Goal: Find specific fact: Find specific fact

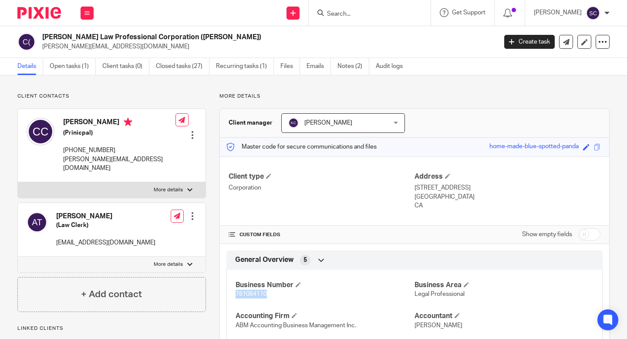
click at [405, 2] on div at bounding box center [370, 13] width 122 height 26
click at [401, 6] on div at bounding box center [370, 13] width 122 height 26
click at [395, 13] on input "Search" at bounding box center [365, 14] width 78 height 8
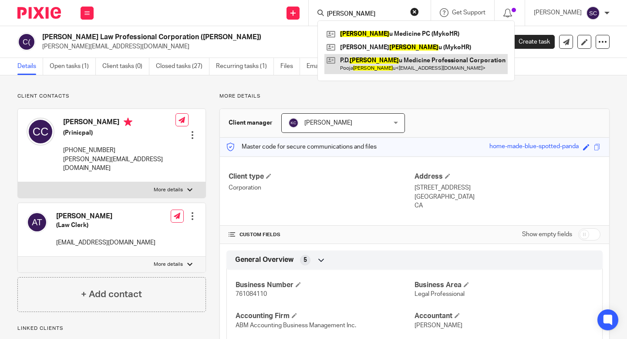
type input "prabh"
click at [430, 67] on link at bounding box center [415, 64] width 183 height 20
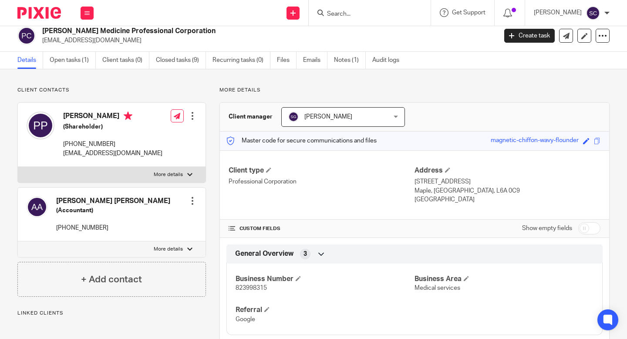
scroll to position [16, 0]
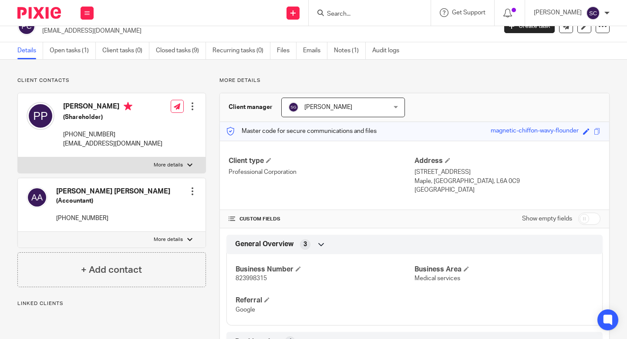
click at [259, 278] on span "823998315" at bounding box center [251, 278] width 31 height 6
copy span "823998315"
click at [391, 10] on input "Search" at bounding box center [365, 14] width 78 height 8
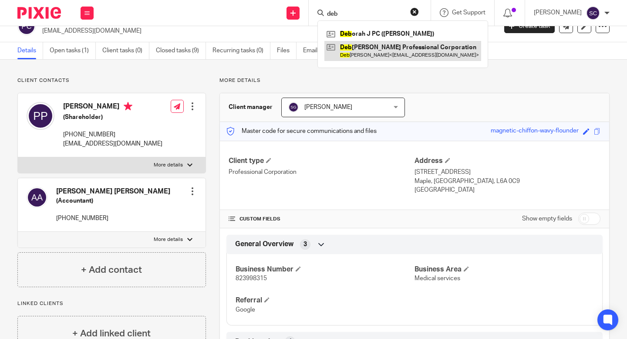
type input "deb"
click at [384, 46] on link at bounding box center [402, 51] width 157 height 20
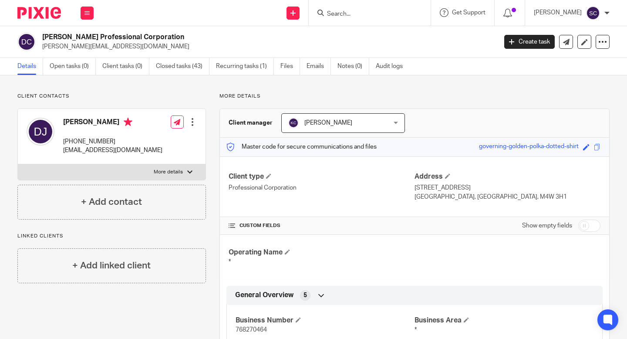
scroll to position [160, 0]
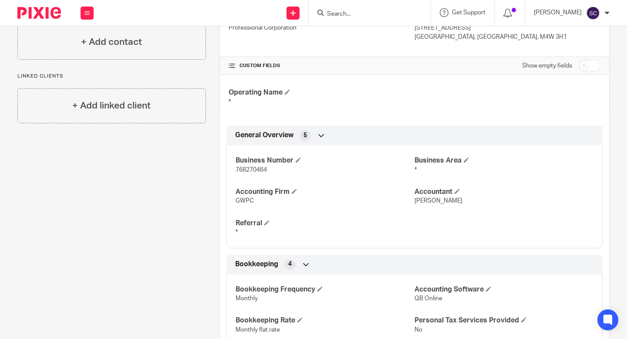
click at [256, 172] on span "768270464" at bounding box center [251, 170] width 31 height 6
copy span "768270464"
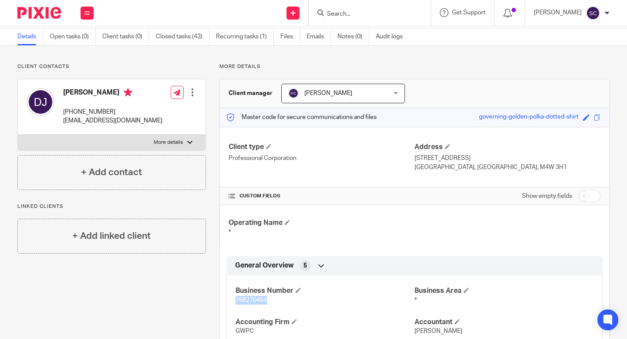
scroll to position [0, 0]
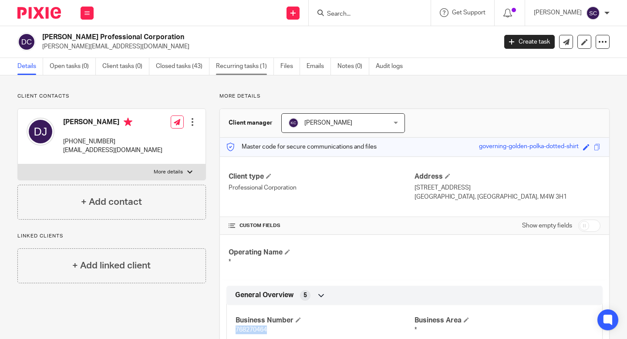
click at [256, 63] on link "Recurring tasks (1)" at bounding box center [245, 66] width 58 height 17
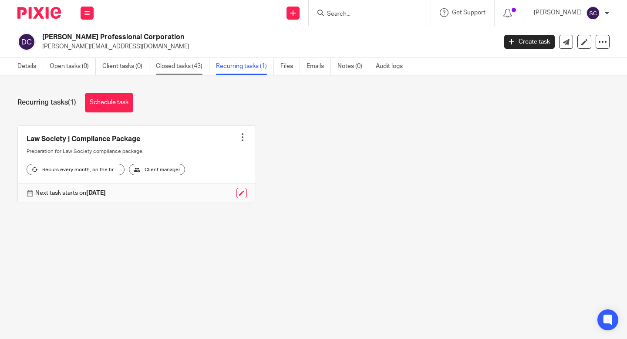
click at [184, 71] on link "Closed tasks (43)" at bounding box center [183, 66] width 54 height 17
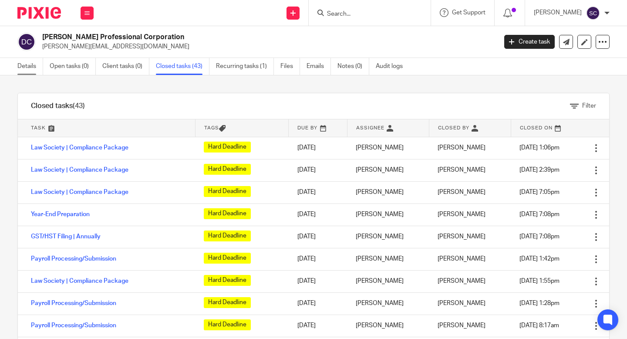
click at [25, 58] on link "Details" at bounding box center [30, 66] width 26 height 17
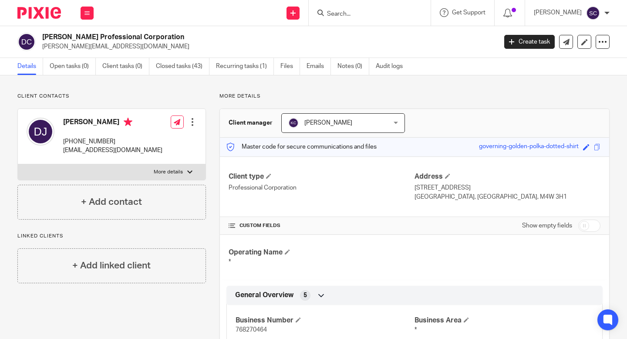
click at [348, 7] on div at bounding box center [370, 13] width 122 height 26
click at [347, 12] on input "Search" at bounding box center [365, 14] width 78 height 8
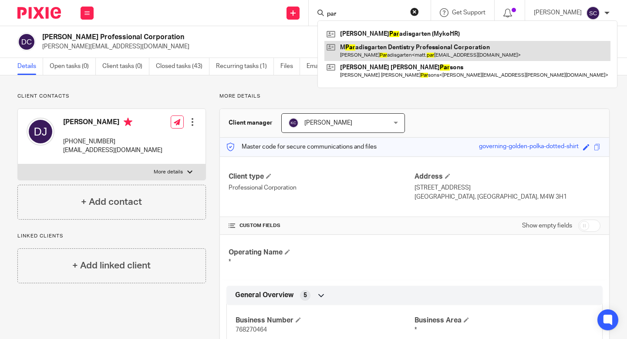
type input "par"
click at [400, 45] on link at bounding box center [467, 51] width 286 height 20
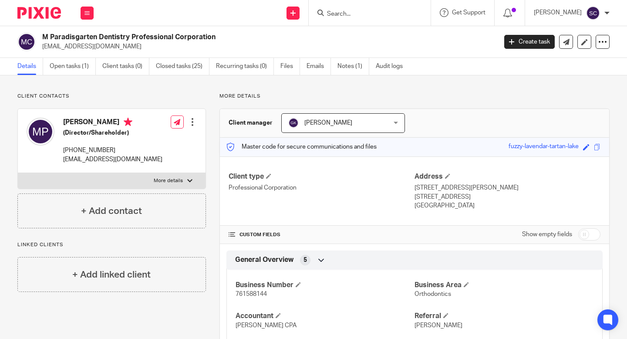
click at [366, 192] on div "Client type Professional Corporation" at bounding box center [322, 191] width 186 height 38
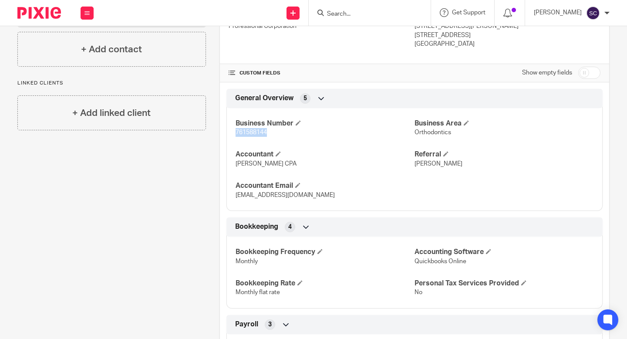
drag, startPoint x: 270, startPoint y: 134, endPoint x: 233, endPoint y: 132, distance: 37.1
click at [233, 132] on div "Business Number 761588144 Business Area Orthodontics Accountant [PERSON_NAME] C…" at bounding box center [414, 155] width 376 height 109
copy span "761588144"
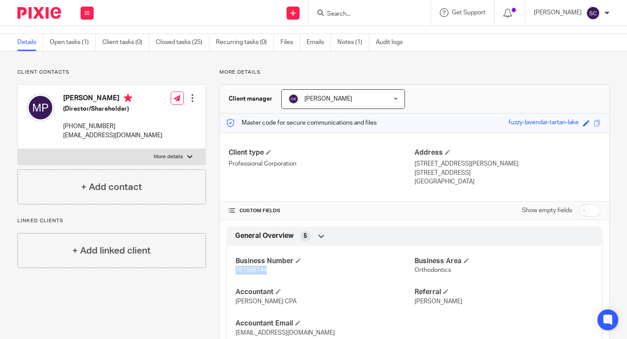
scroll to position [0, 0]
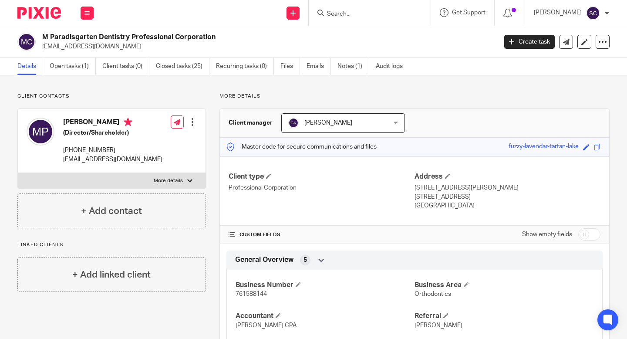
click at [381, 10] on input "Search" at bounding box center [365, 14] width 78 height 8
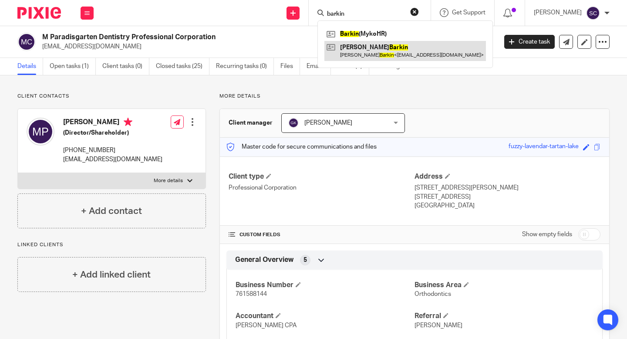
type input "barkin"
click at [395, 59] on link at bounding box center [405, 51] width 162 height 20
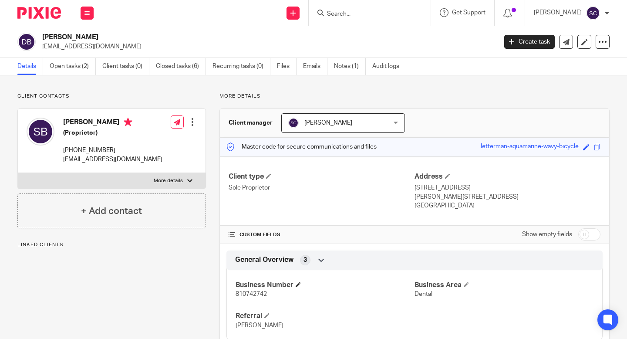
scroll to position [76, 0]
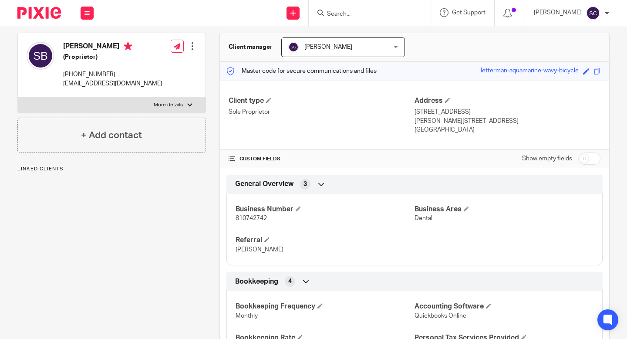
click at [254, 220] on span "810742742" at bounding box center [251, 218] width 31 height 6
copy span "810742742"
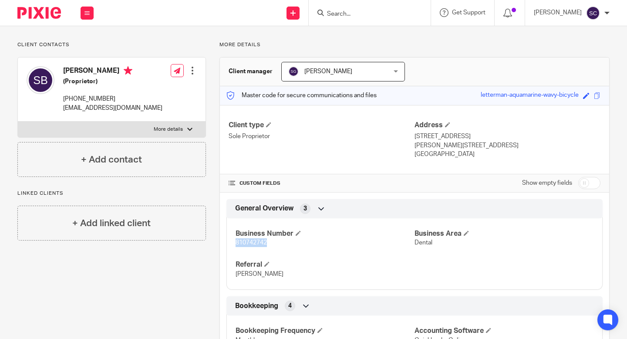
scroll to position [0, 0]
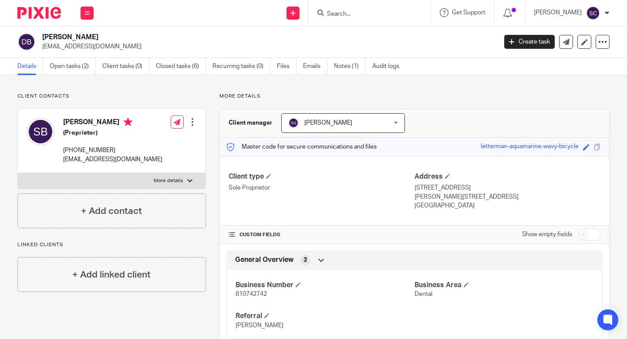
click at [339, 18] on div at bounding box center [370, 13] width 122 height 26
click at [343, 13] on input "Search" at bounding box center [365, 14] width 78 height 8
click at [371, 10] on input "Search" at bounding box center [365, 14] width 78 height 8
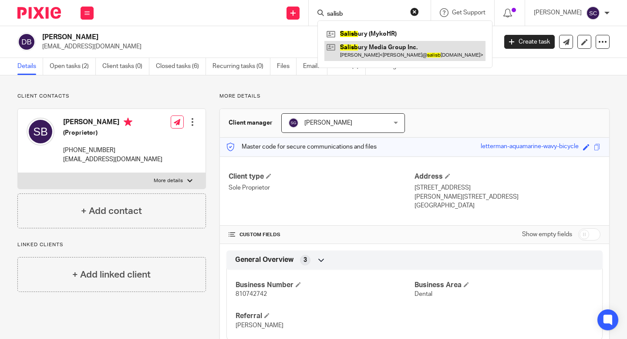
type input "salisb"
click at [378, 56] on link at bounding box center [404, 51] width 161 height 20
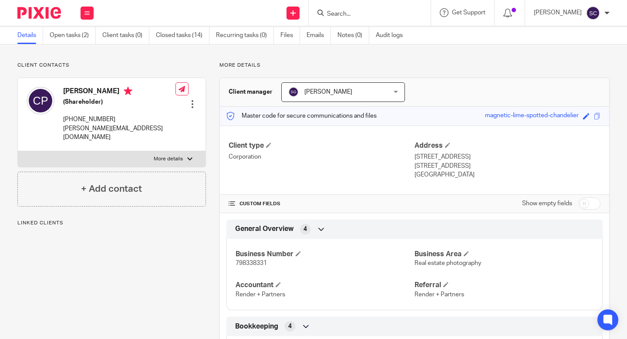
scroll to position [64, 0]
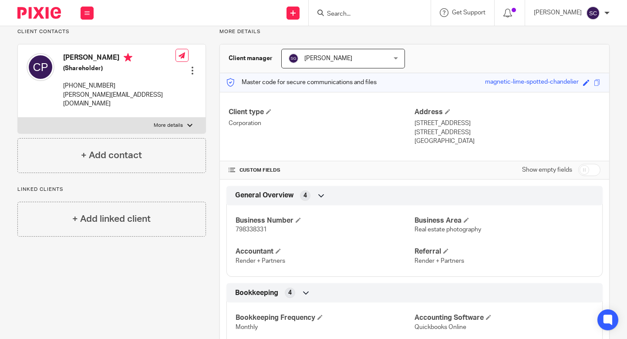
click at [252, 232] on span "798338331" at bounding box center [251, 229] width 31 height 6
copy span "798338331"
click at [304, 115] on h4 "Client type" at bounding box center [322, 112] width 186 height 9
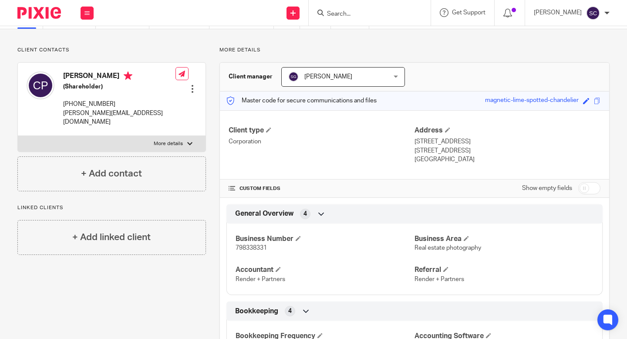
scroll to position [0, 0]
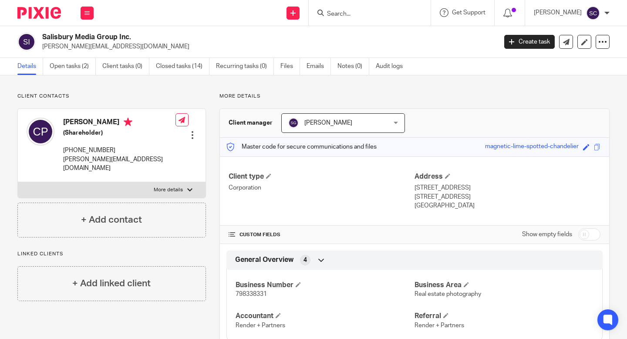
click at [387, 15] on input "Search" at bounding box center [365, 14] width 78 height 8
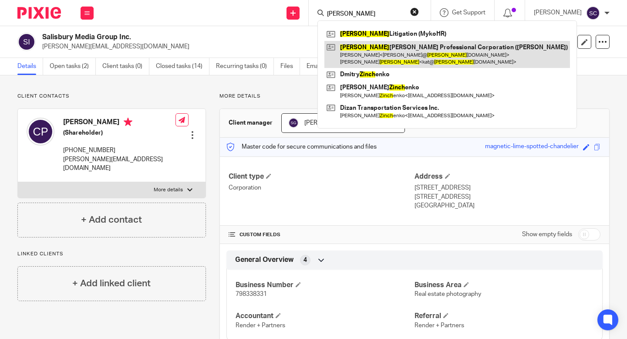
type input "kinch"
click at [424, 54] on link at bounding box center [447, 54] width 246 height 27
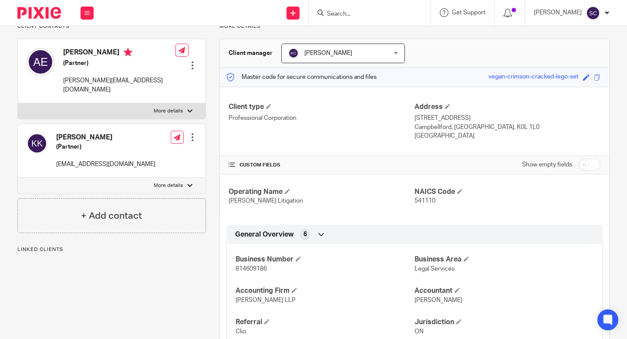
scroll to position [71, 0]
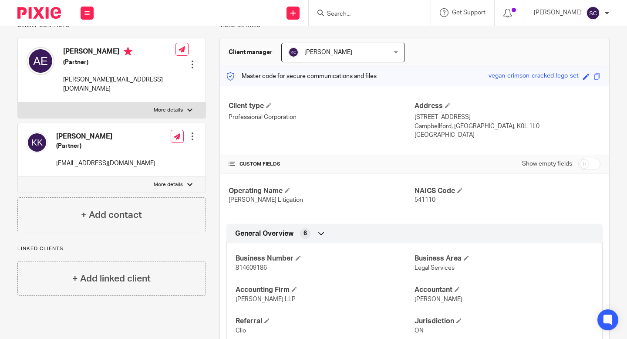
click at [243, 269] on span "814609186" at bounding box center [251, 268] width 31 height 6
copy span "814609186"
click at [378, 11] on input "Search" at bounding box center [365, 14] width 78 height 8
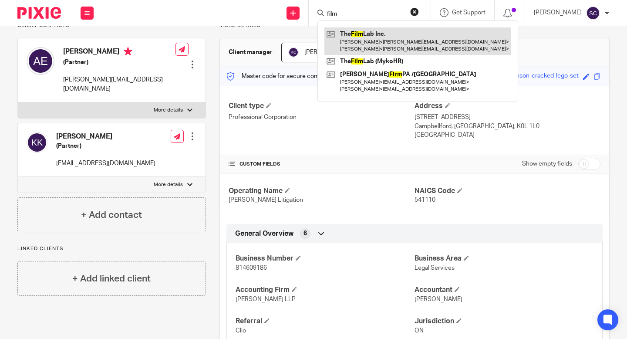
type input "film"
click at [394, 38] on link at bounding box center [417, 40] width 187 height 27
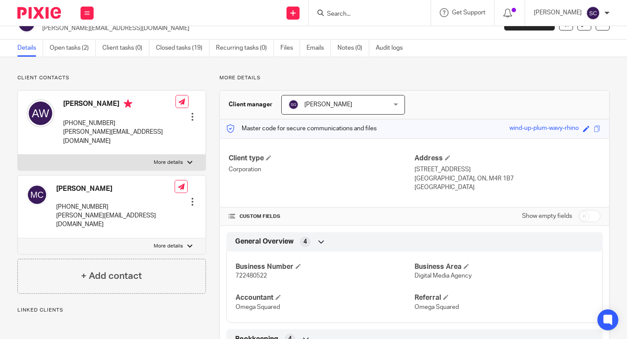
scroll to position [61, 0]
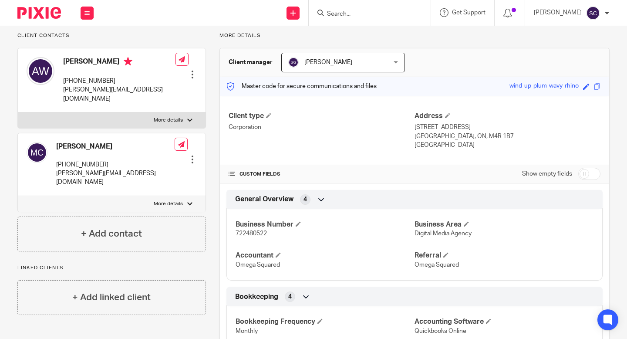
click at [245, 233] on span "722480522" at bounding box center [251, 233] width 31 height 6
copy span "722480522"
click at [388, 14] on input "Search" at bounding box center [365, 14] width 78 height 8
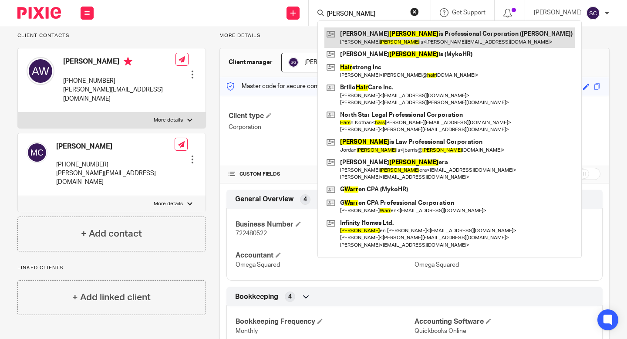
type input "harr"
click at [413, 40] on link at bounding box center [449, 37] width 250 height 20
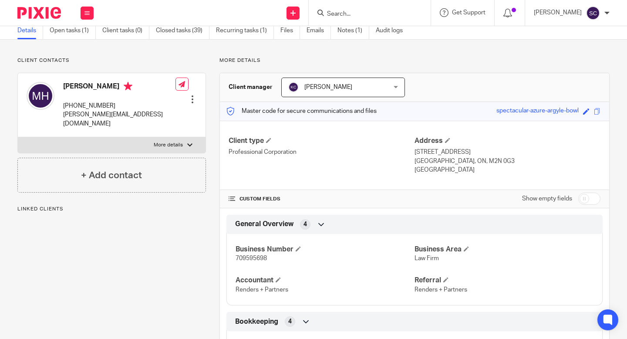
scroll to position [70, 0]
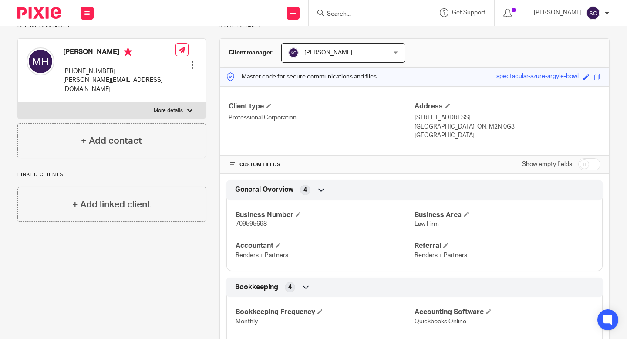
click at [238, 222] on span "709595698" at bounding box center [251, 224] width 31 height 6
copy span "709595698"
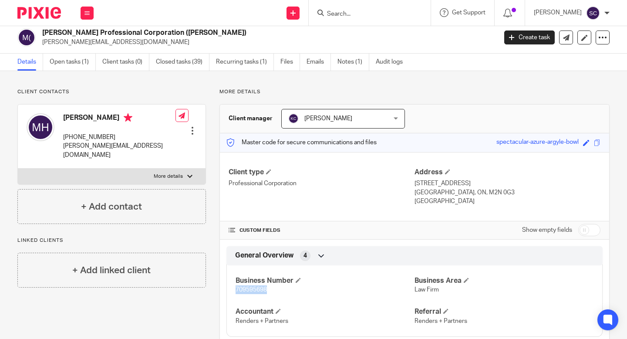
scroll to position [0, 0]
